Goal: Communication & Community: Participate in discussion

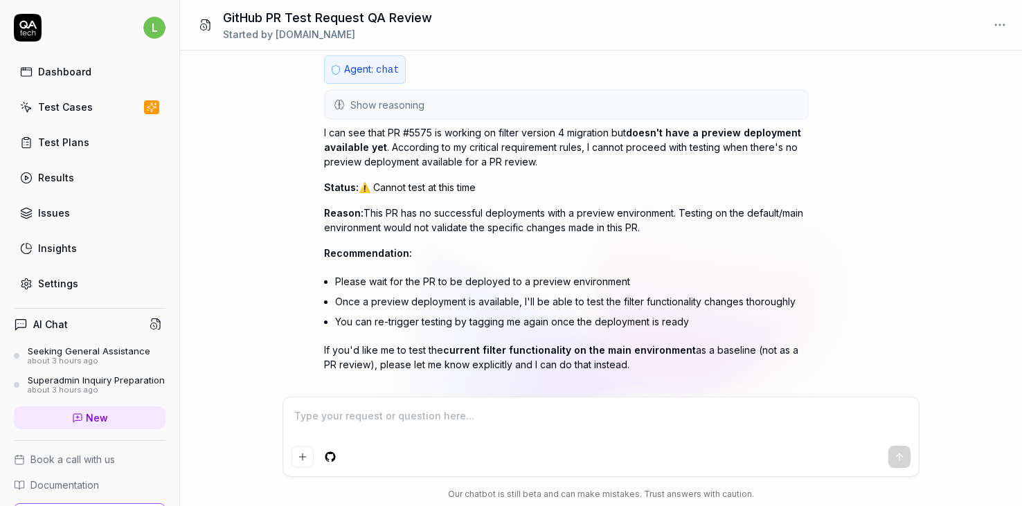
scroll to position [142, 0]
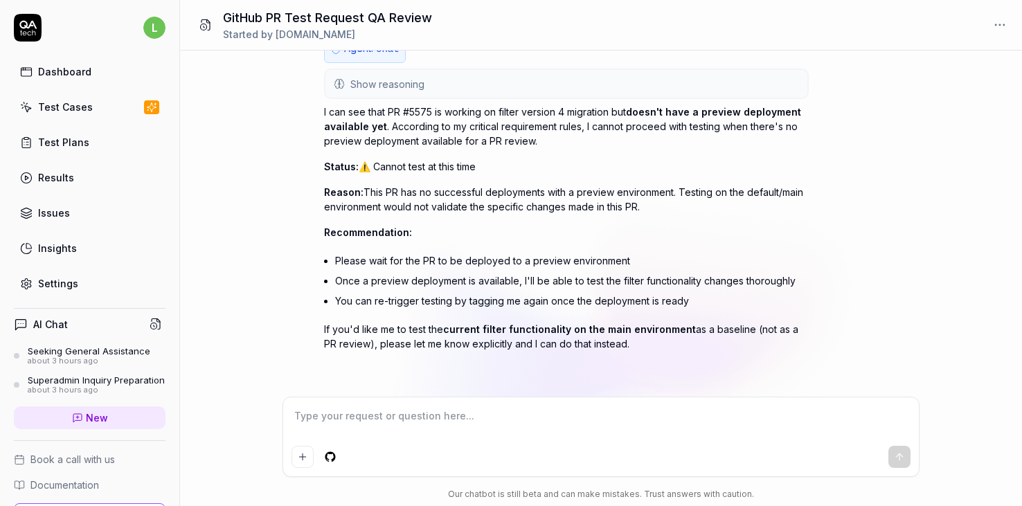
type textarea "*"
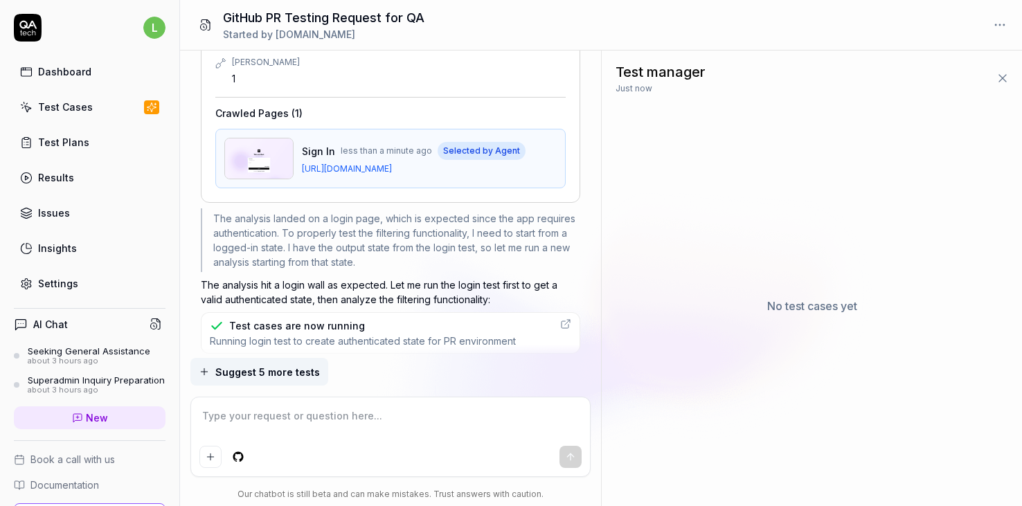
type textarea "*"
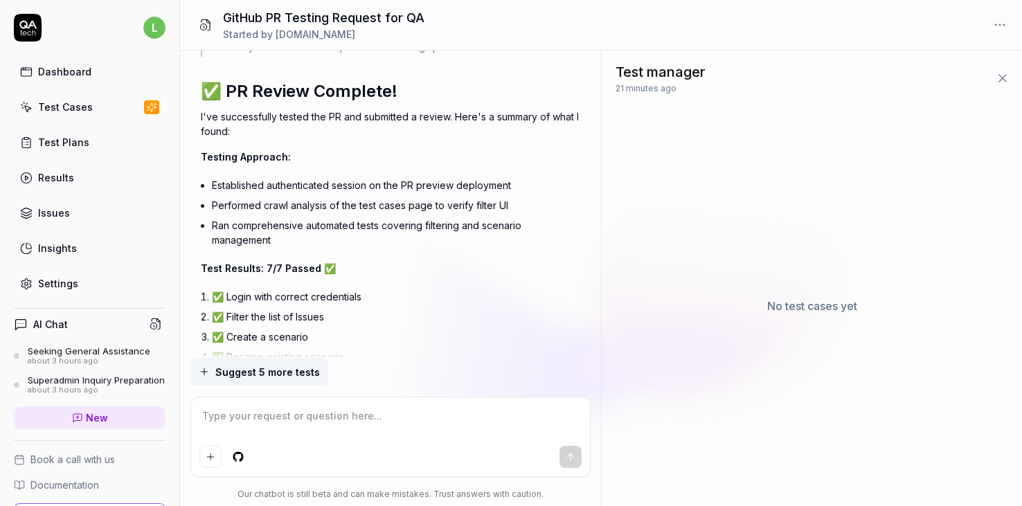
scroll to position [2924, 0]
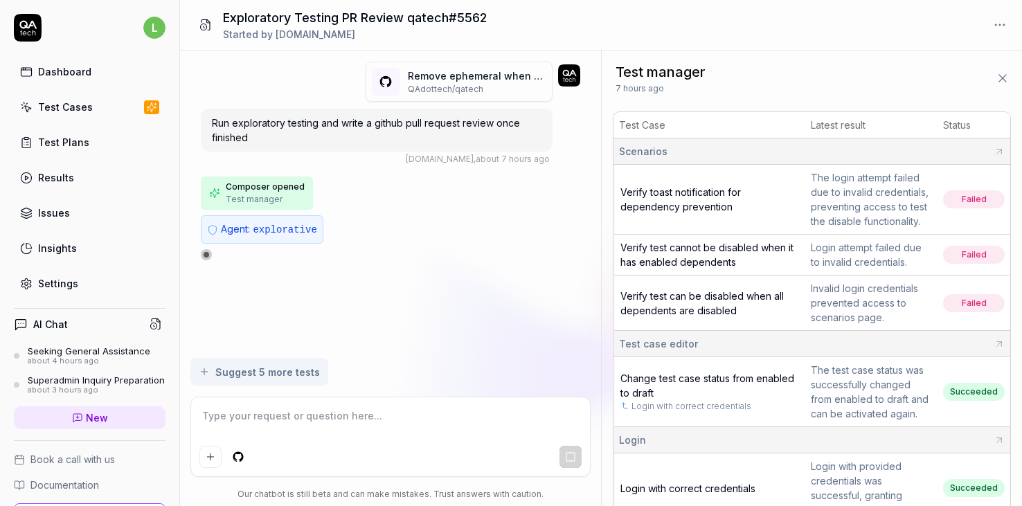
type textarea "*"
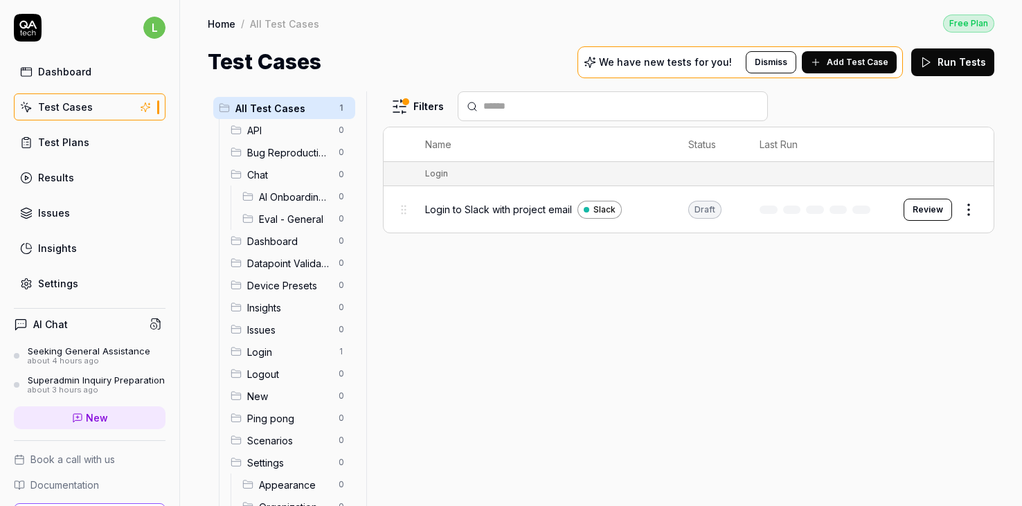
click at [35, 37] on icon at bounding box center [28, 28] width 28 height 28
click at [65, 84] on link "Dashboard" at bounding box center [90, 71] width 152 height 27
click at [65, 74] on div "Dashboard" at bounding box center [64, 71] width 53 height 15
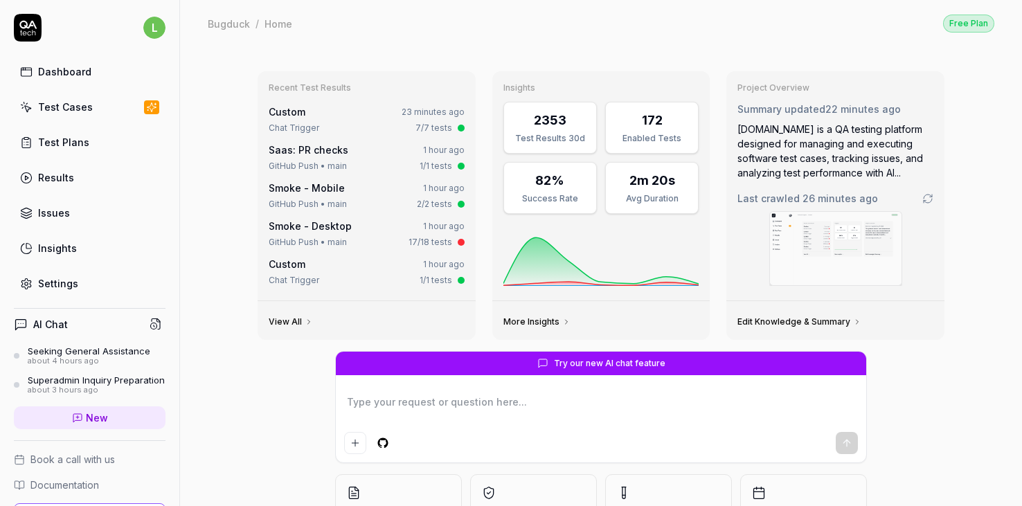
type textarea "*"
